Goal: Information Seeking & Learning: Find specific fact

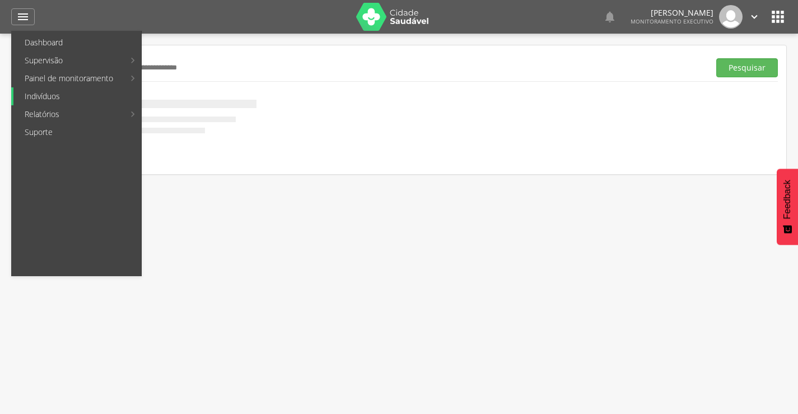
click at [47, 96] on link "Indivíduos" at bounding box center [77, 96] width 128 height 18
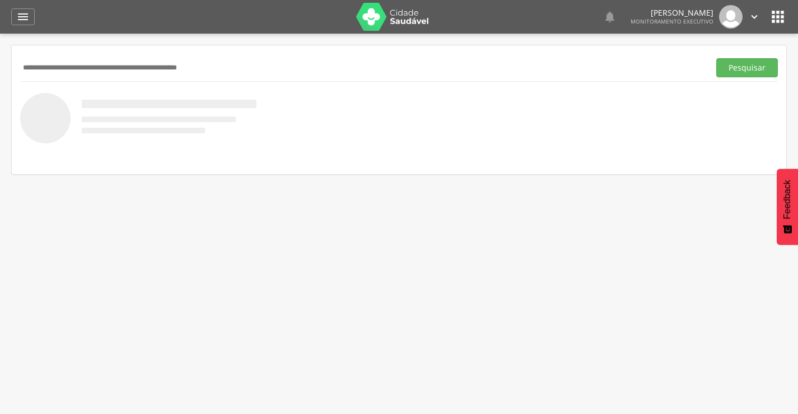
click at [91, 64] on input "text" at bounding box center [362, 67] width 685 height 19
type input "**********"
click at [717, 58] on button "Pesquisar" at bounding box center [748, 67] width 62 height 19
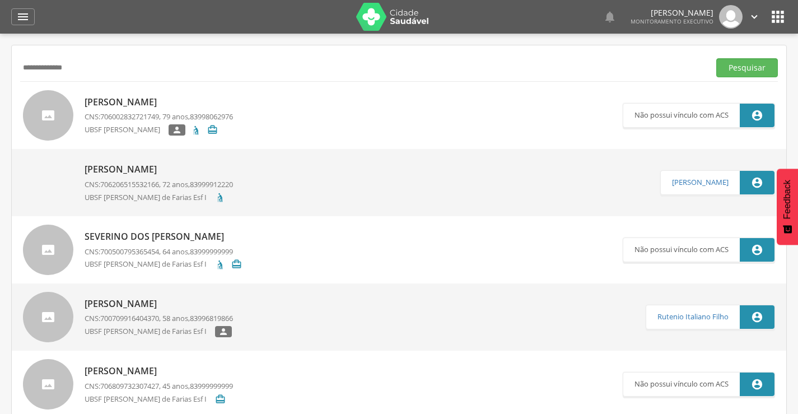
click at [119, 102] on p "[PERSON_NAME]" at bounding box center [159, 102] width 148 height 13
type input "**********"
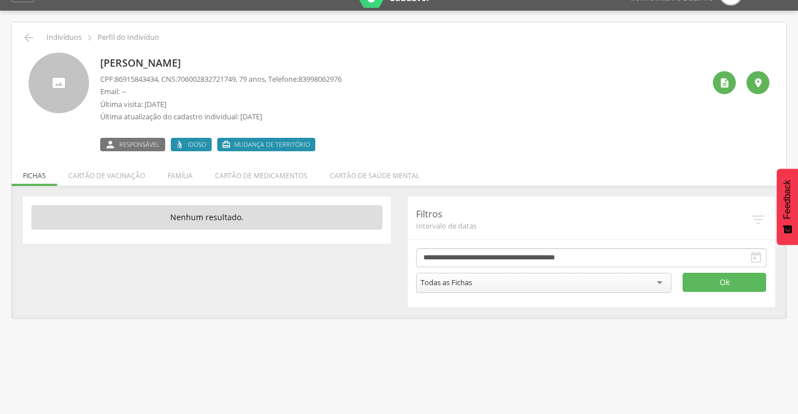
scroll to position [34, 0]
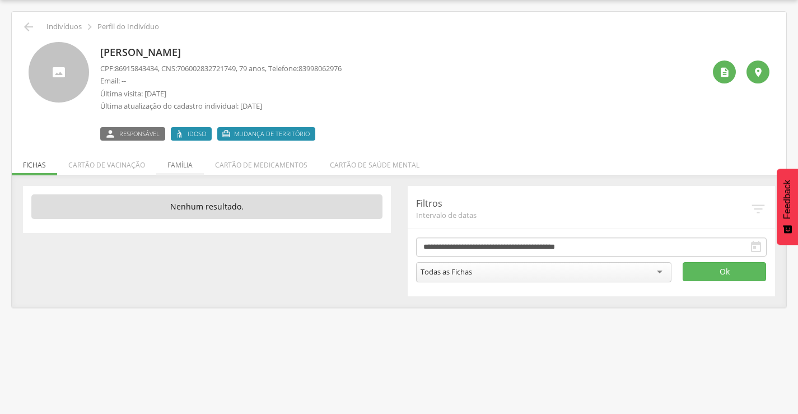
click at [189, 160] on li "Família" at bounding box center [180, 162] width 48 height 26
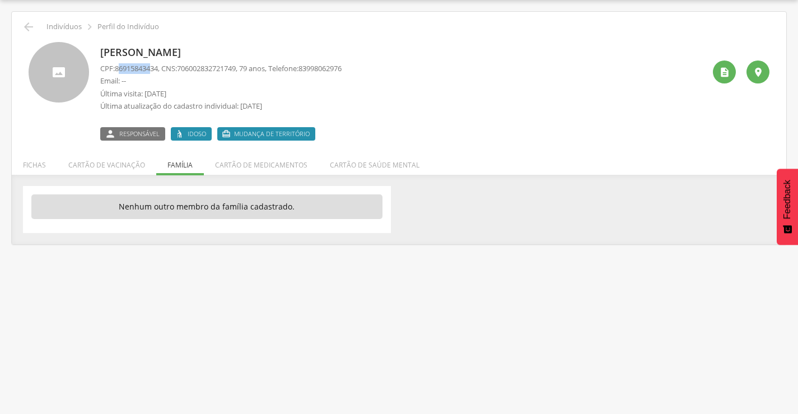
drag, startPoint x: 119, startPoint y: 69, endPoint x: 152, endPoint y: 67, distance: 33.2
click at [152, 67] on span "86915843434" at bounding box center [136, 68] width 43 height 10
click at [118, 68] on span "86915843434" at bounding box center [136, 68] width 43 height 10
drag, startPoint x: 118, startPoint y: 68, endPoint x: 132, endPoint y: 68, distance: 14.0
click at [132, 68] on span "86915843434" at bounding box center [136, 68] width 43 height 10
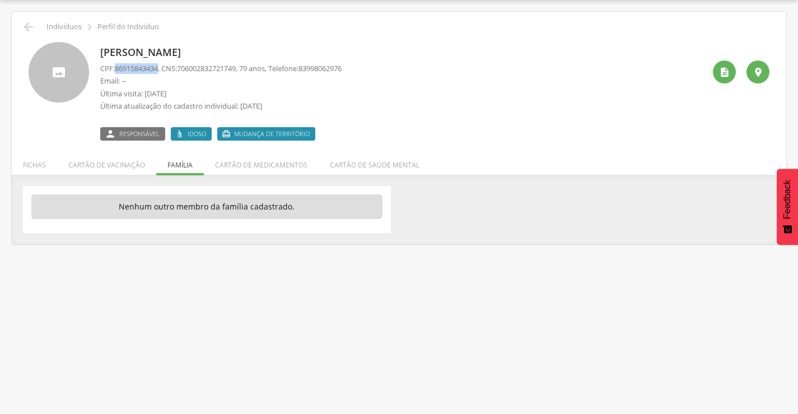
copy span "86915843434"
click at [32, 23] on icon "" at bounding box center [28, 26] width 13 height 13
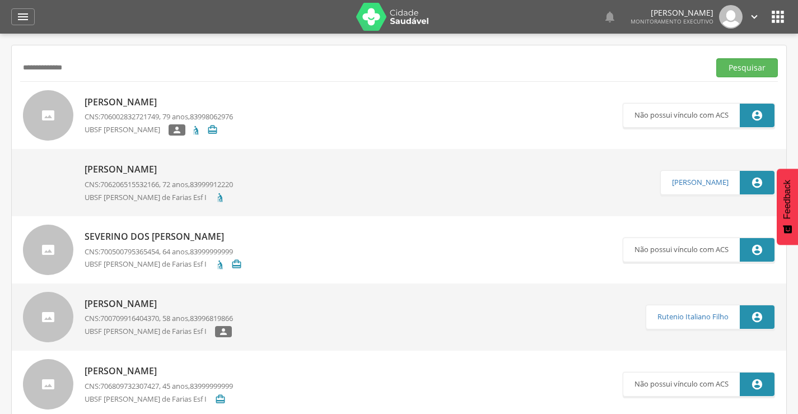
scroll to position [56, 0]
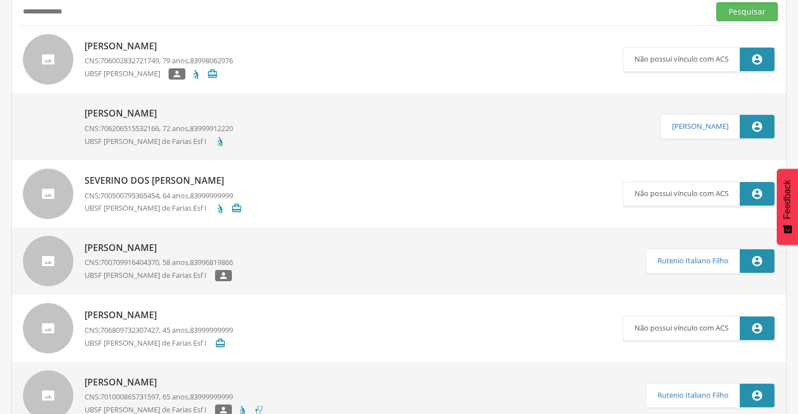
click at [156, 247] on p "[PERSON_NAME]" at bounding box center [159, 247] width 148 height 13
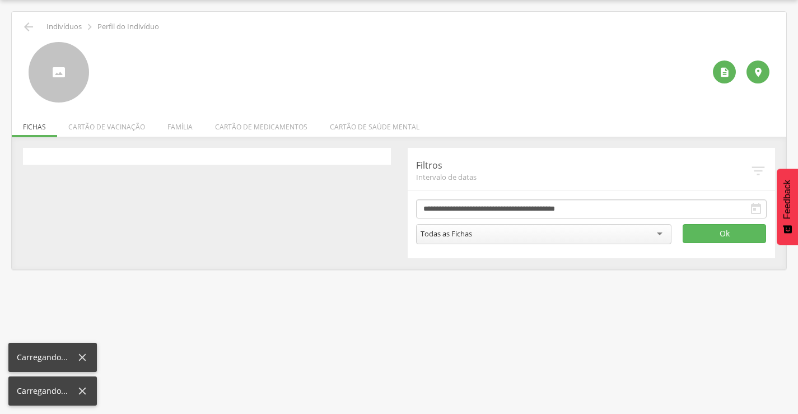
scroll to position [34, 0]
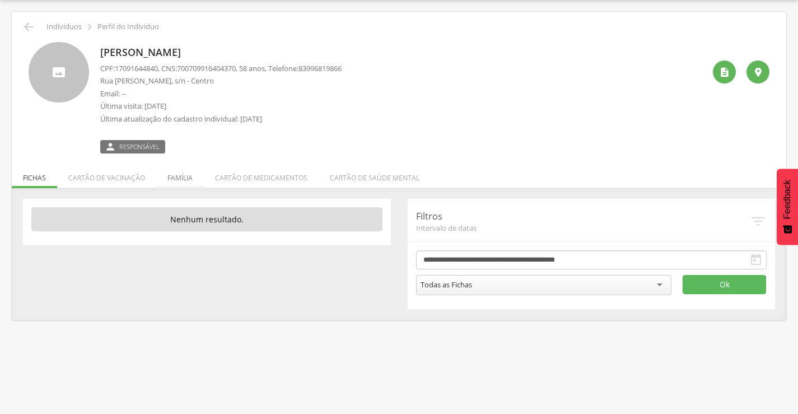
click at [180, 179] on li "Família" at bounding box center [180, 175] width 48 height 26
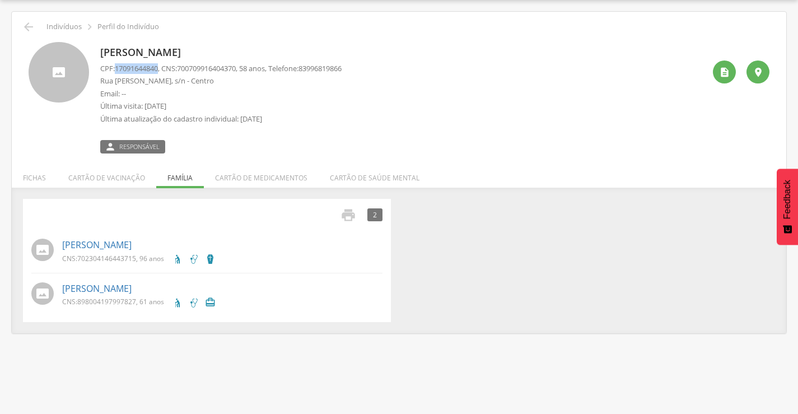
drag, startPoint x: 118, startPoint y: 67, endPoint x: 161, endPoint y: 67, distance: 43.1
click at [158, 67] on span "17091644840" at bounding box center [136, 68] width 43 height 10
copy span "17091644840"
click at [8, 32] on div " Supervisão  Distritos  Ubs Coordenador: - Prata / PB Intervalo de Tempo  S…" at bounding box center [399, 207] width 798 height 414
click at [38, 25] on div " Indivíduos  Perfil do Indivíduo" at bounding box center [399, 26] width 758 height 13
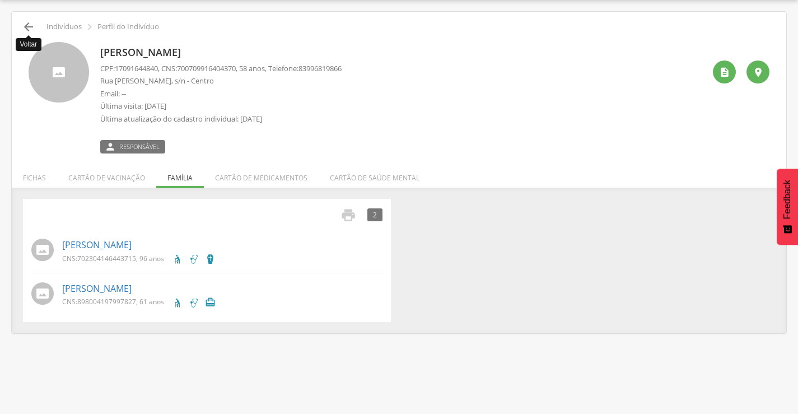
click at [35, 26] on icon "" at bounding box center [28, 26] width 13 height 13
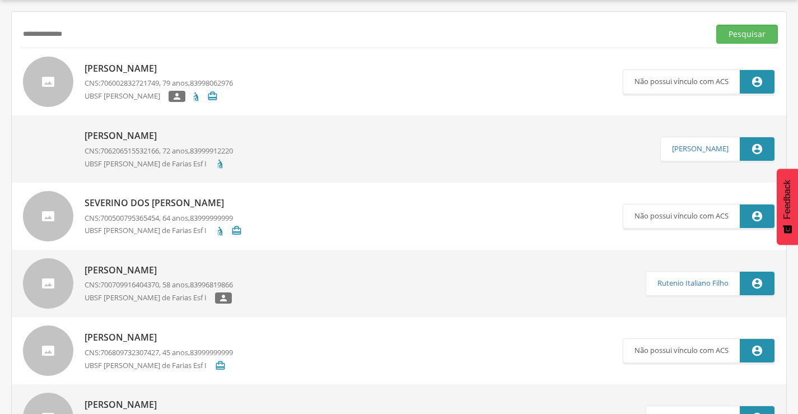
drag, startPoint x: 156, startPoint y: 41, endPoint x: 0, endPoint y: 39, distance: 156.3
click at [0, 39] on div " Supervisão  Distritos  Ubs Coordenador: - Prata / PB Intervalo de Tempo  S…" at bounding box center [399, 207] width 798 height 414
click at [717, 25] on button "Pesquisar" at bounding box center [748, 34] width 62 height 19
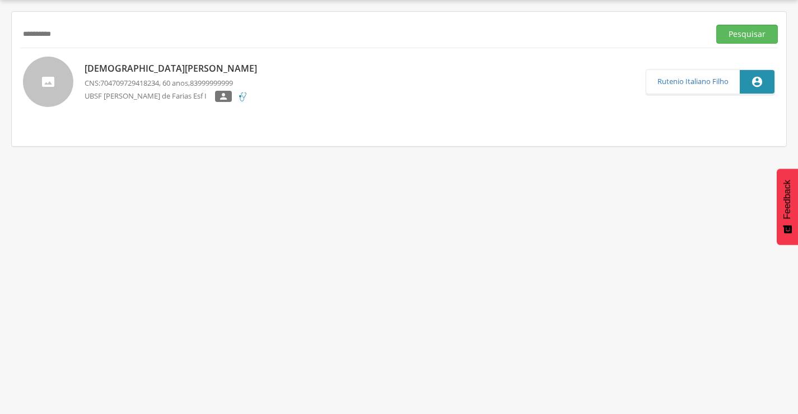
click at [118, 64] on p "[DEMOGRAPHIC_DATA][PERSON_NAME]" at bounding box center [174, 68] width 178 height 13
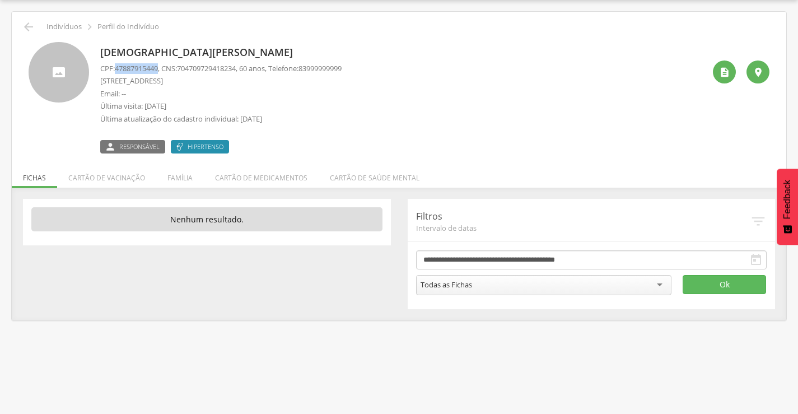
drag, startPoint x: 116, startPoint y: 67, endPoint x: 162, endPoint y: 67, distance: 45.9
click at [162, 67] on p "CPF: 47887915449 , CNS: [PHONE_NUMBER] , 60 anos, Telefone: [PHONE_NUMBER]" at bounding box center [220, 68] width 241 height 11
copy span "47887915449"
click at [32, 26] on icon "" at bounding box center [28, 26] width 13 height 13
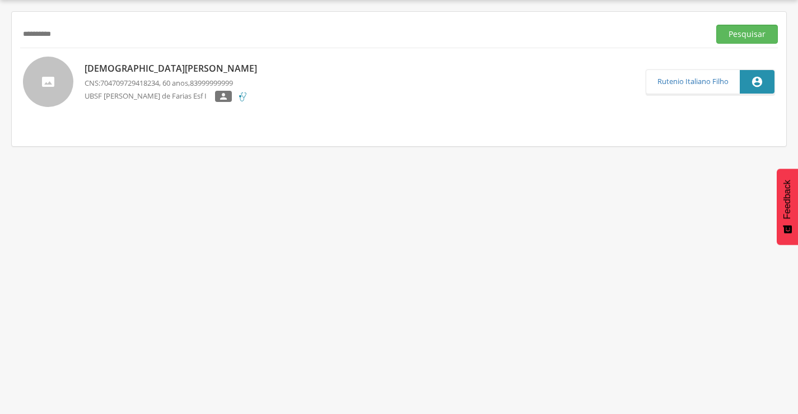
drag, startPoint x: 122, startPoint y: 30, endPoint x: 0, endPoint y: 29, distance: 121.6
click at [0, 29] on div " Supervisão  Distritos  Ubs Coordenador: - Prata / PB Intervalo de Tempo  S…" at bounding box center [399, 207] width 798 height 414
click at [717, 25] on button "Pesquisar" at bounding box center [748, 34] width 62 height 19
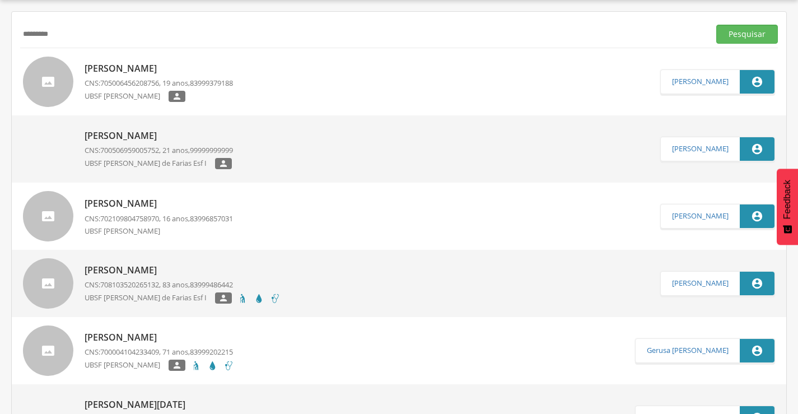
click at [134, 66] on p "[PERSON_NAME]" at bounding box center [159, 68] width 148 height 13
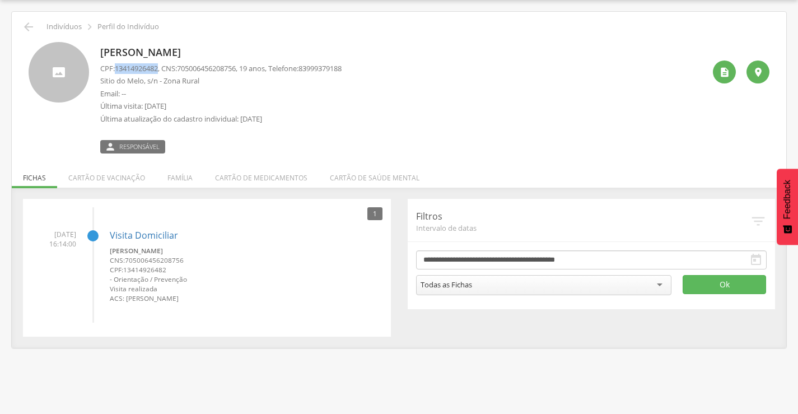
drag, startPoint x: 118, startPoint y: 71, endPoint x: 161, endPoint y: 68, distance: 43.8
click at [158, 68] on span "13414926482" at bounding box center [136, 68] width 43 height 10
copy span "13414926482"
click at [177, 180] on li "Família" at bounding box center [180, 175] width 48 height 26
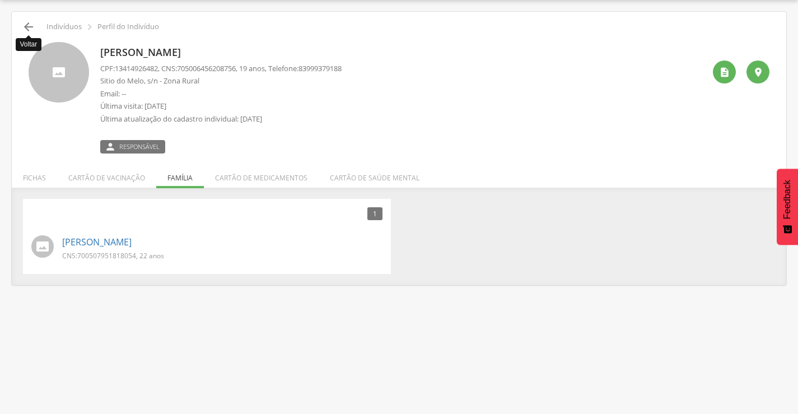
click at [27, 27] on icon "" at bounding box center [28, 26] width 13 height 13
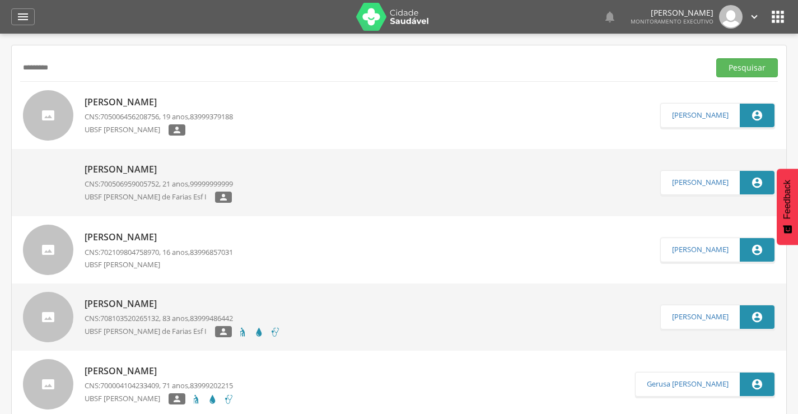
drag, startPoint x: 88, startPoint y: 64, endPoint x: 0, endPoint y: 68, distance: 88.0
click at [0, 68] on div " Supervisão  Distritos  Ubs Coordenador: - Prata / PB Intervalo de Tempo  S…" at bounding box center [399, 241] width 798 height 414
click at [717, 58] on button "Pesquisar" at bounding box center [748, 67] width 62 height 19
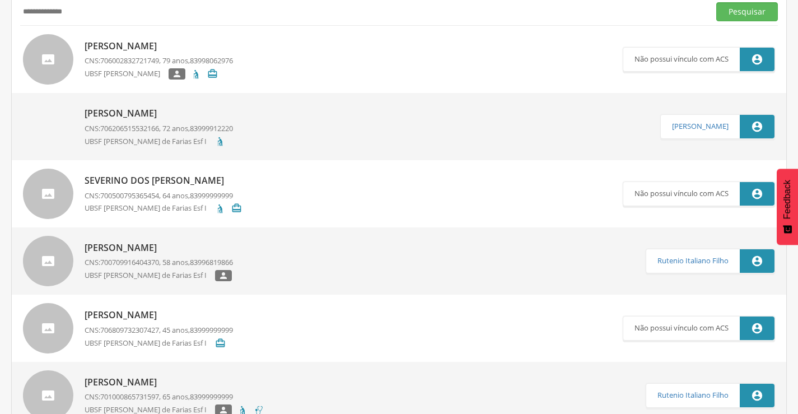
click at [113, 245] on p "[PERSON_NAME]" at bounding box center [159, 247] width 148 height 13
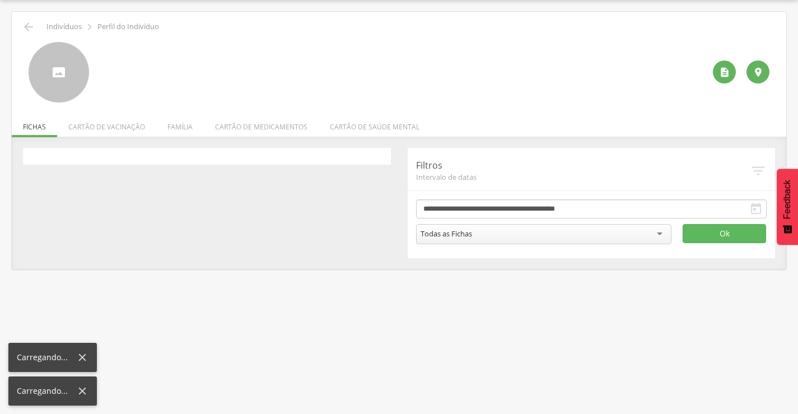
scroll to position [34, 0]
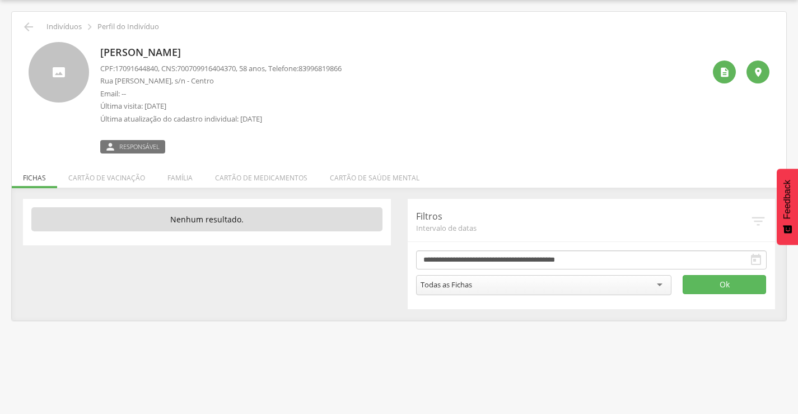
click at [191, 176] on li "Família" at bounding box center [180, 175] width 48 height 26
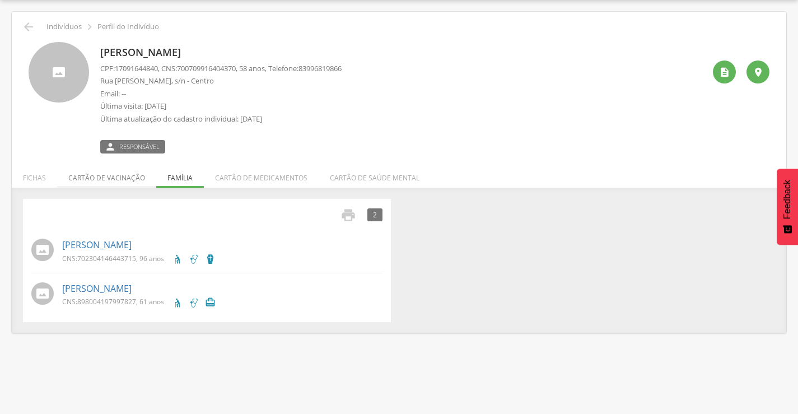
click at [109, 173] on li "Cartão de vacinação" at bounding box center [106, 175] width 99 height 26
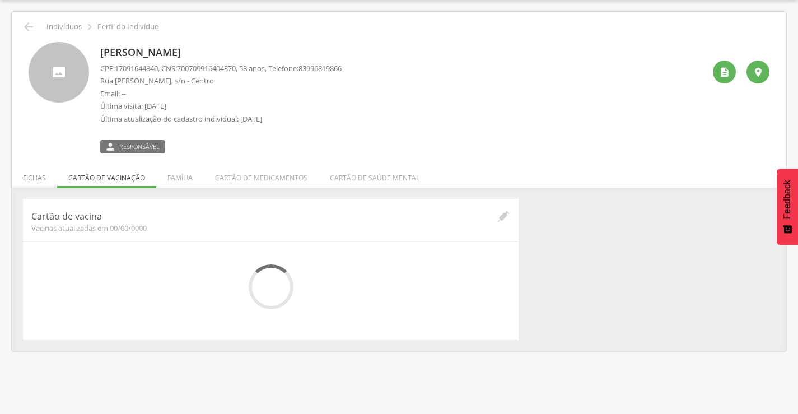
click at [45, 170] on li "Fichas" at bounding box center [34, 175] width 45 height 26
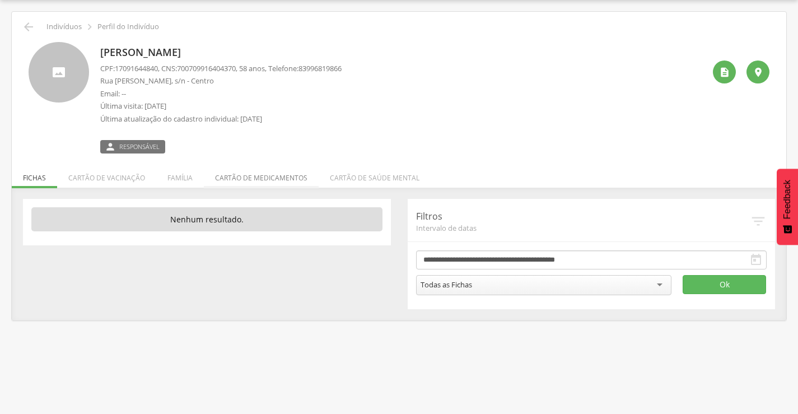
click at [290, 179] on li "Cartão de medicamentos" at bounding box center [261, 175] width 115 height 26
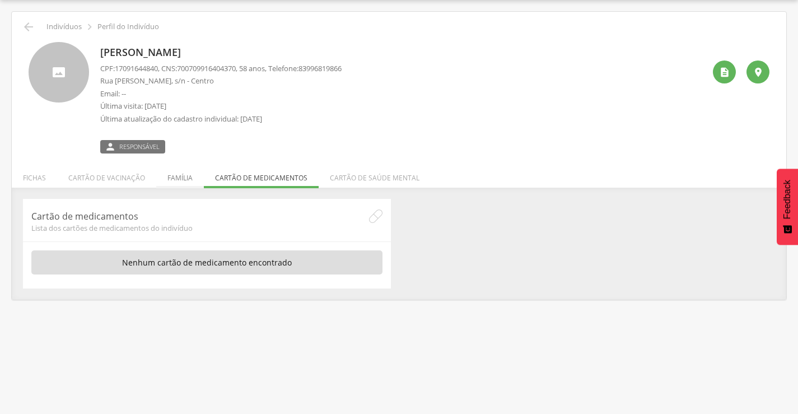
click at [192, 183] on li "Família" at bounding box center [180, 175] width 48 height 26
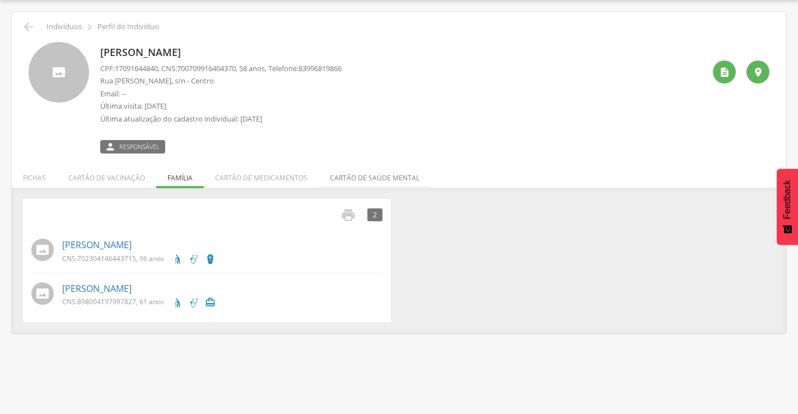
click at [371, 178] on li "Cartão de saúde mental" at bounding box center [375, 175] width 112 height 26
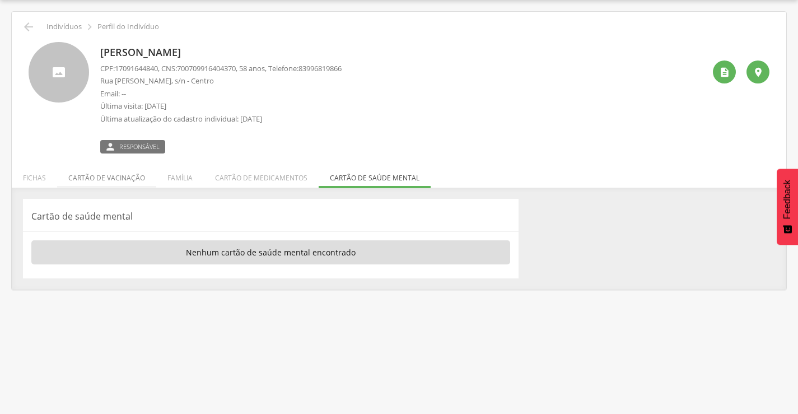
click at [121, 175] on li "Cartão de vacinação" at bounding box center [106, 175] width 99 height 26
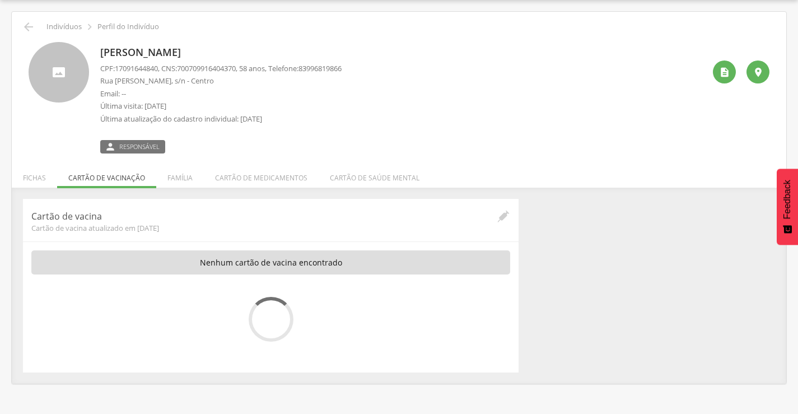
click at [141, 143] on span "Responsável" at bounding box center [139, 146] width 40 height 9
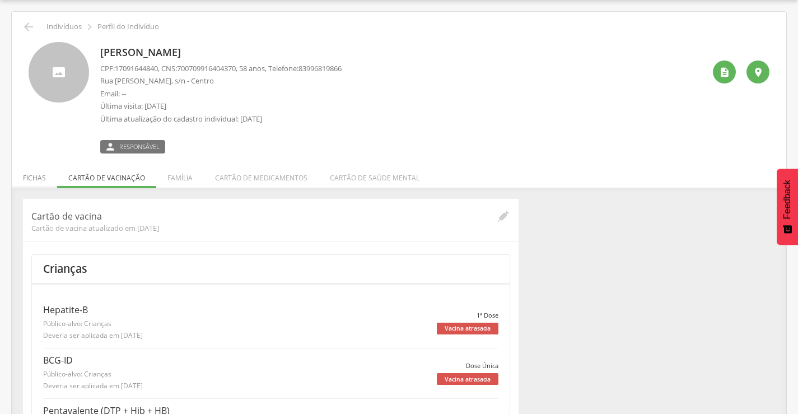
click at [43, 178] on li "Fichas" at bounding box center [34, 175] width 45 height 26
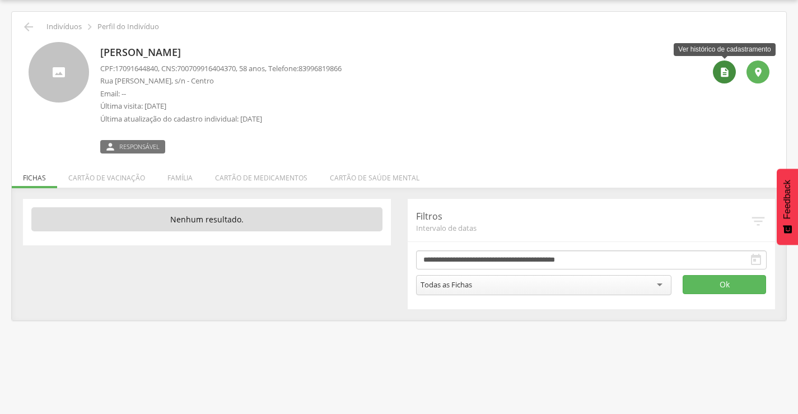
click at [721, 71] on icon "" at bounding box center [724, 72] width 11 height 11
click at [32, 28] on icon "" at bounding box center [28, 26] width 13 height 13
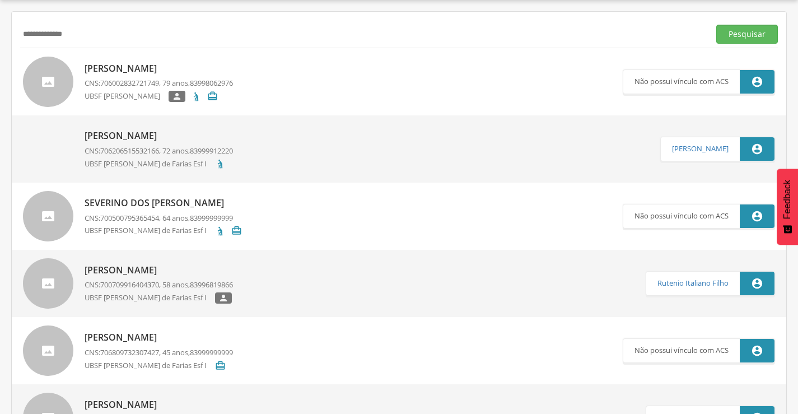
drag, startPoint x: 113, startPoint y: 40, endPoint x: 1, endPoint y: 26, distance: 113.6
click at [0, 26] on div " Supervisão  Distritos  Ubs Coordenador: - Prata / PB Intervalo de Tempo  S…" at bounding box center [399, 207] width 798 height 414
click at [717, 25] on button "Pesquisar" at bounding box center [748, 34] width 62 height 19
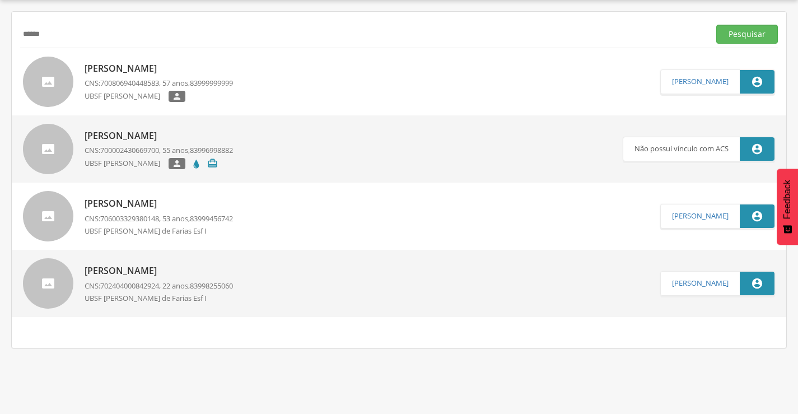
click at [157, 72] on p "[PERSON_NAME]" at bounding box center [159, 68] width 148 height 13
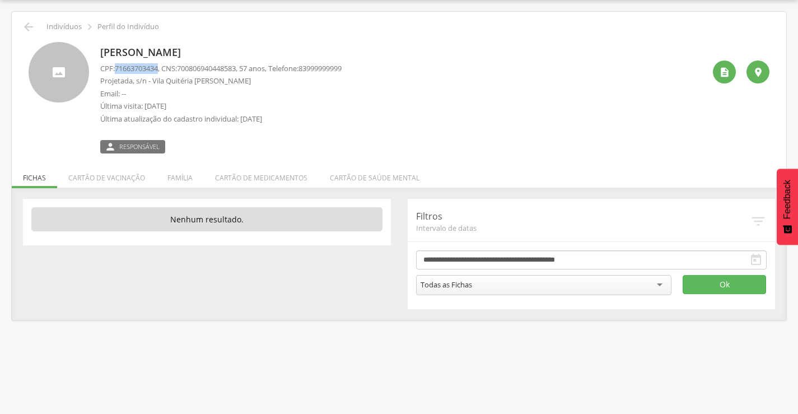
drag, startPoint x: 118, startPoint y: 67, endPoint x: 156, endPoint y: 69, distance: 38.2
click at [158, 69] on span "71663703434" at bounding box center [136, 68] width 43 height 10
copy span "71663703434"
click at [24, 26] on icon "" at bounding box center [28, 26] width 13 height 13
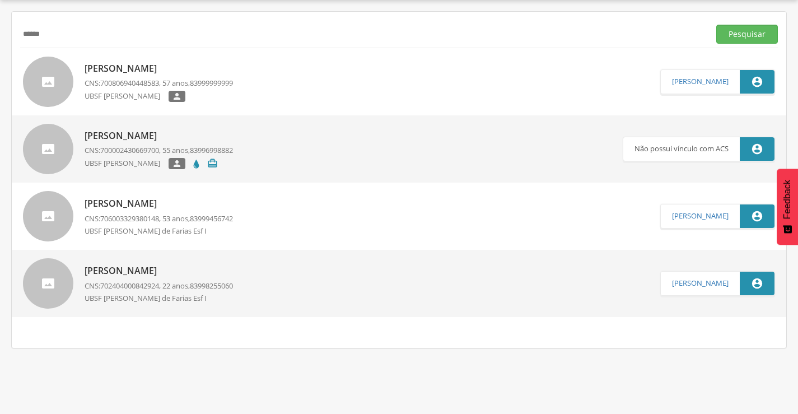
drag, startPoint x: 72, startPoint y: 40, endPoint x: 19, endPoint y: 40, distance: 52.7
click at [19, 40] on div "****** Pesquisar [PERSON_NAME] CNS: 700806940448583 , 57 anos, 83999999999 UBSF…" at bounding box center [399, 180] width 775 height 336
type input "**********"
click at [717, 25] on button "Pesquisar" at bounding box center [748, 34] width 62 height 19
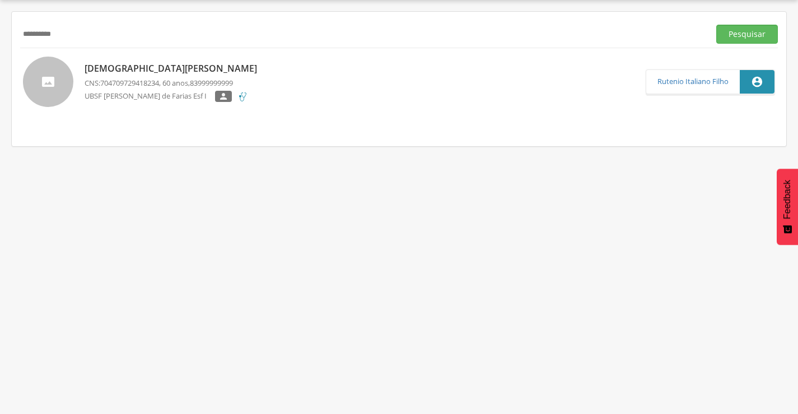
click at [136, 66] on p "[DEMOGRAPHIC_DATA][PERSON_NAME]" at bounding box center [174, 68] width 178 height 13
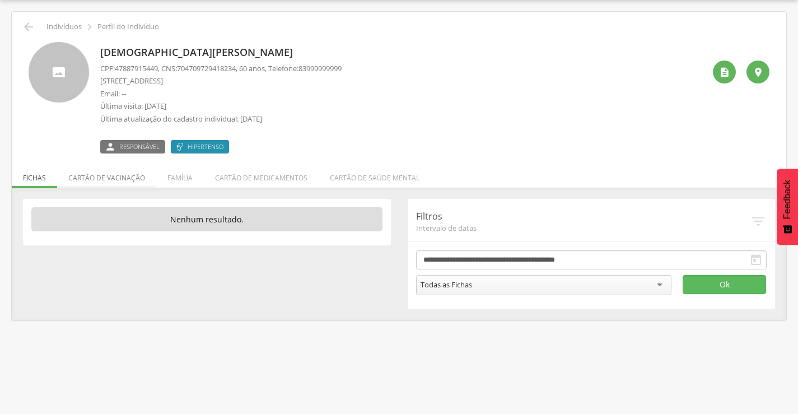
click at [114, 172] on li "Cartão de vacinação" at bounding box center [106, 175] width 99 height 26
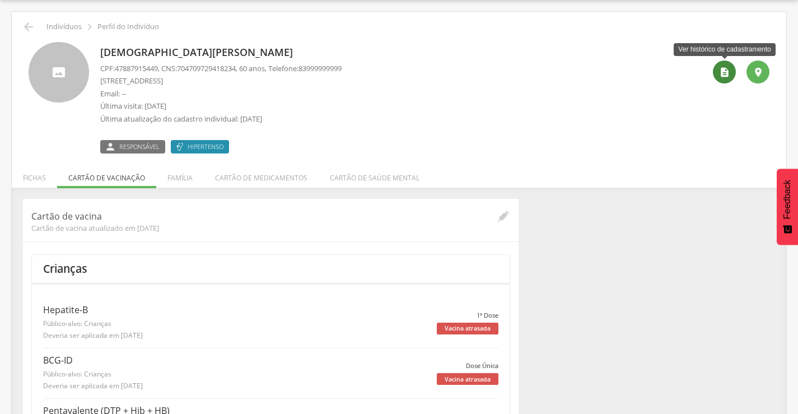
click at [721, 67] on icon "" at bounding box center [724, 72] width 11 height 11
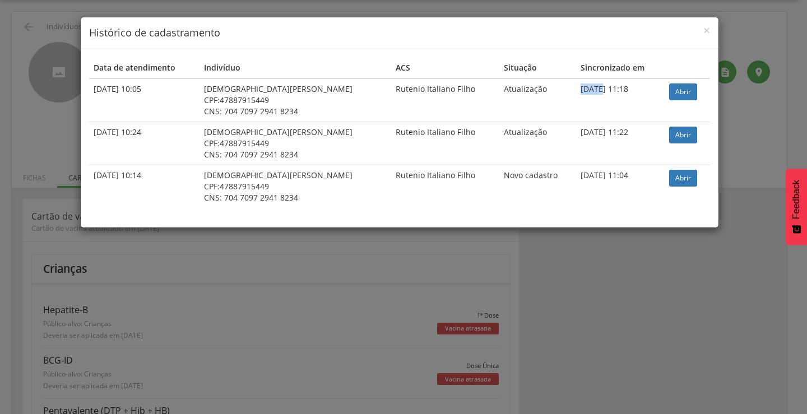
drag, startPoint x: 583, startPoint y: 90, endPoint x: 552, endPoint y: 95, distance: 31.8
click at [576, 89] on td "[DATE] 11:18" at bounding box center [620, 100] width 89 height 44
click at [539, 101] on td "Atualização" at bounding box center [537, 100] width 77 height 44
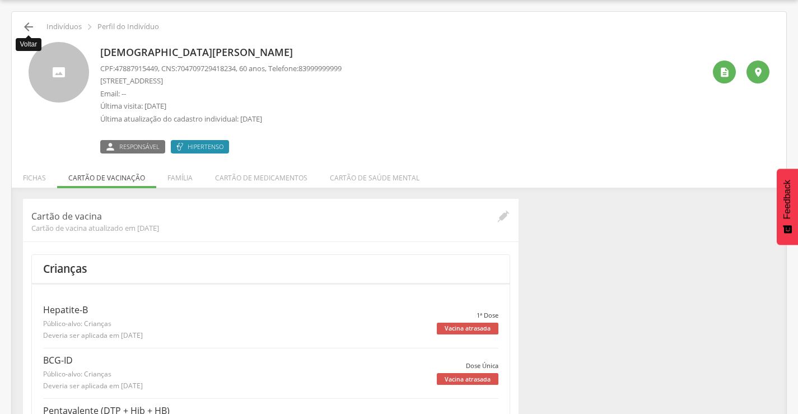
click at [28, 30] on icon "" at bounding box center [28, 26] width 13 height 13
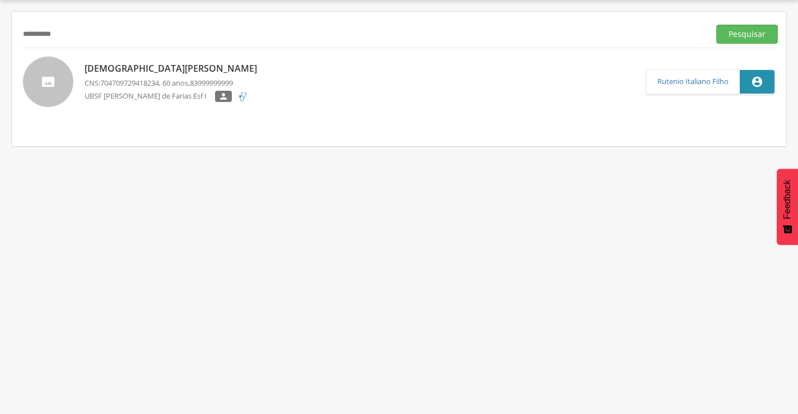
drag, startPoint x: 76, startPoint y: 36, endPoint x: 4, endPoint y: 29, distance: 71.6
click at [13, 29] on div "**********" at bounding box center [399, 79] width 775 height 134
click at [138, 30] on input "text" at bounding box center [362, 34] width 685 height 19
type input "**********"
click at [717, 25] on button "Pesquisar" at bounding box center [748, 34] width 62 height 19
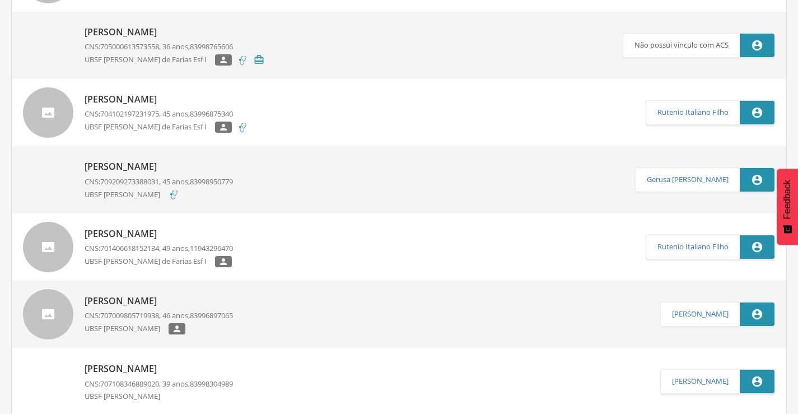
scroll to position [202, 0]
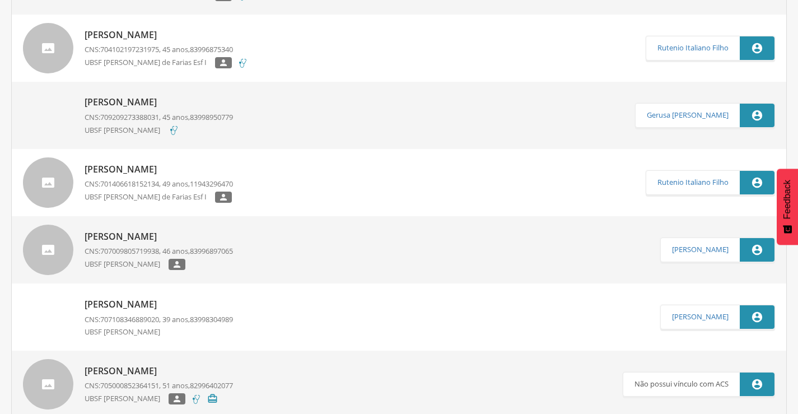
click at [163, 234] on p "[PERSON_NAME]" at bounding box center [159, 236] width 148 height 13
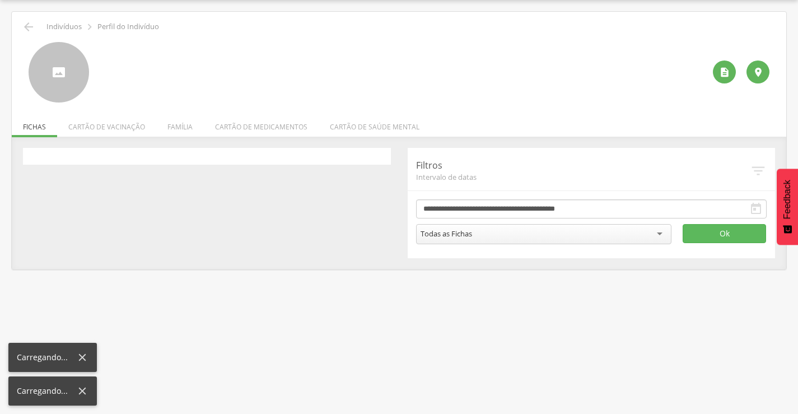
scroll to position [34, 0]
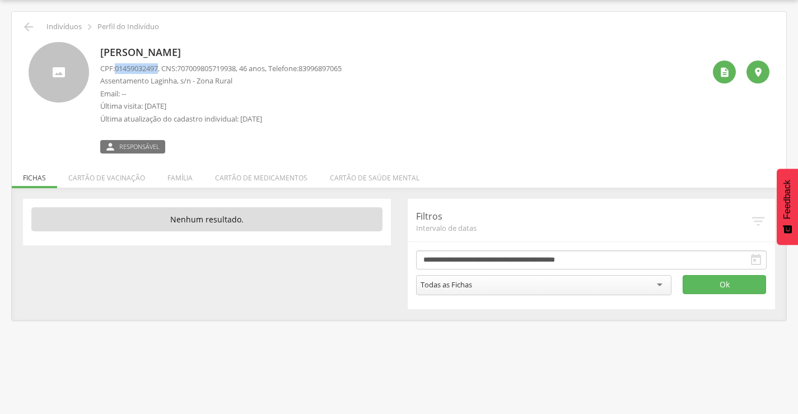
drag, startPoint x: 117, startPoint y: 67, endPoint x: 162, endPoint y: 67, distance: 44.8
click at [158, 67] on span "01459032497" at bounding box center [136, 68] width 43 height 10
copy span "01459032497"
